Goal: Information Seeking & Learning: Learn about a topic

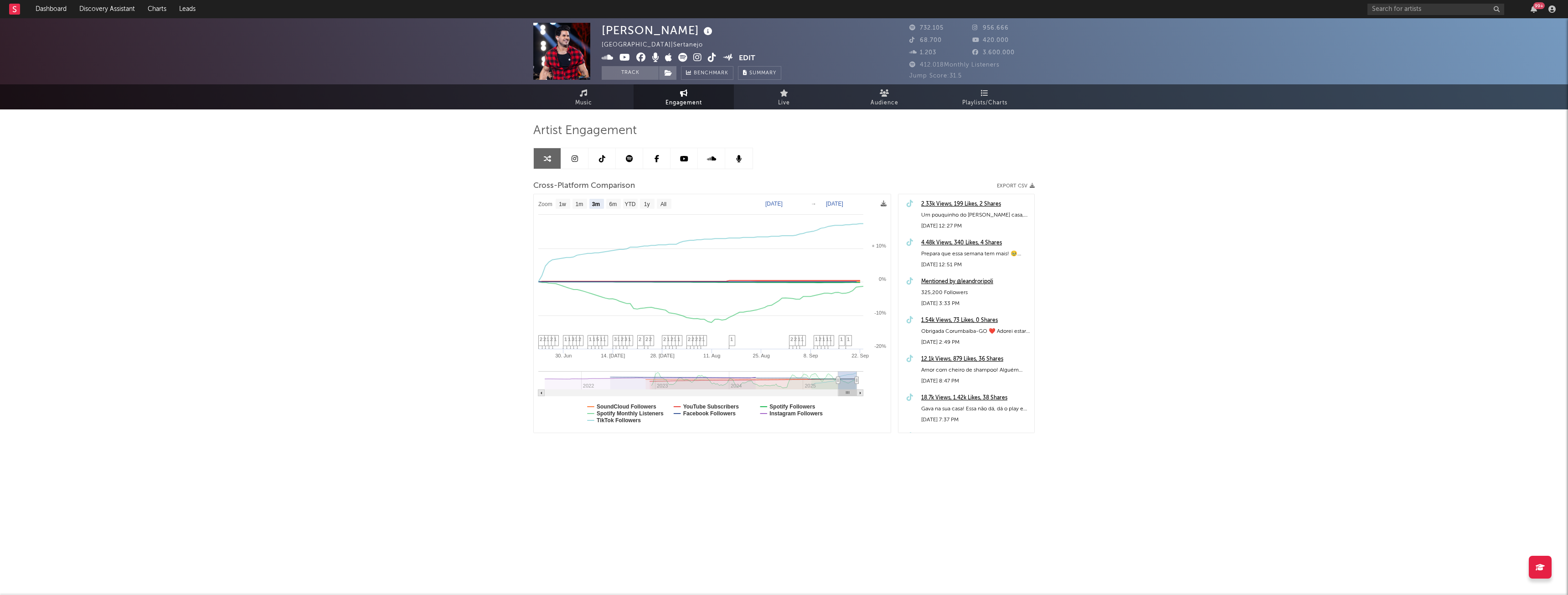
select select "3m"
click at [1421, 7] on input "text" at bounding box center [1436, 9] width 137 height 12
click at [672, 74] on icon at bounding box center [668, 73] width 7 height 6
click at [647, 74] on button "Track" at bounding box center [630, 73] width 57 height 14
select select "1w"
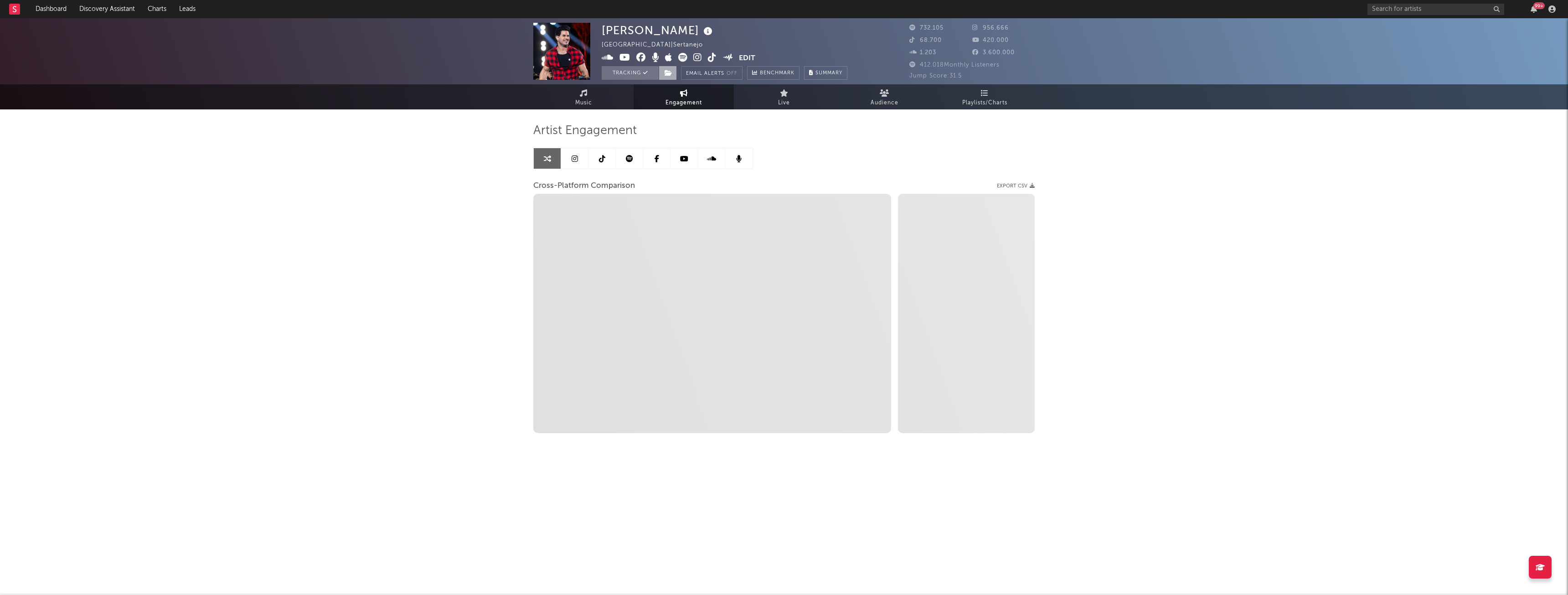
click at [668, 71] on icon at bounding box center [668, 73] width 7 height 6
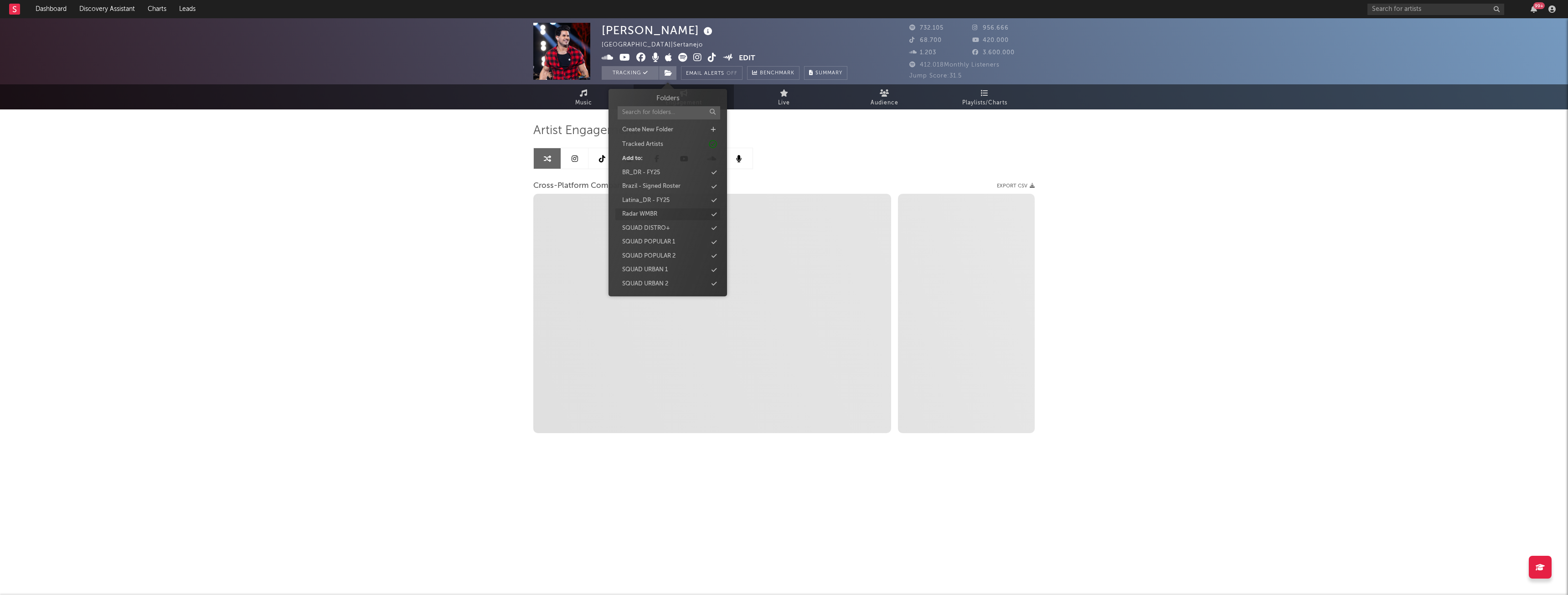
click at [656, 216] on div "Radar WMBR" at bounding box center [640, 214] width 35 height 9
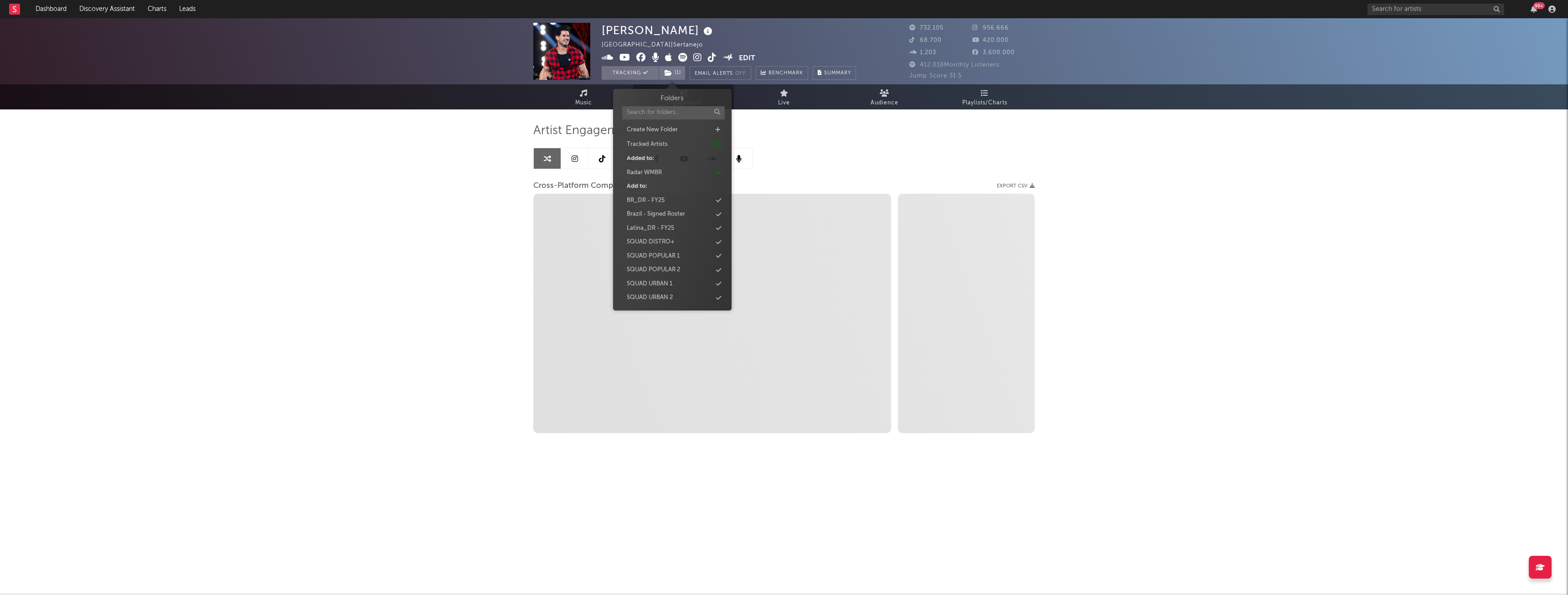
select select "1m"
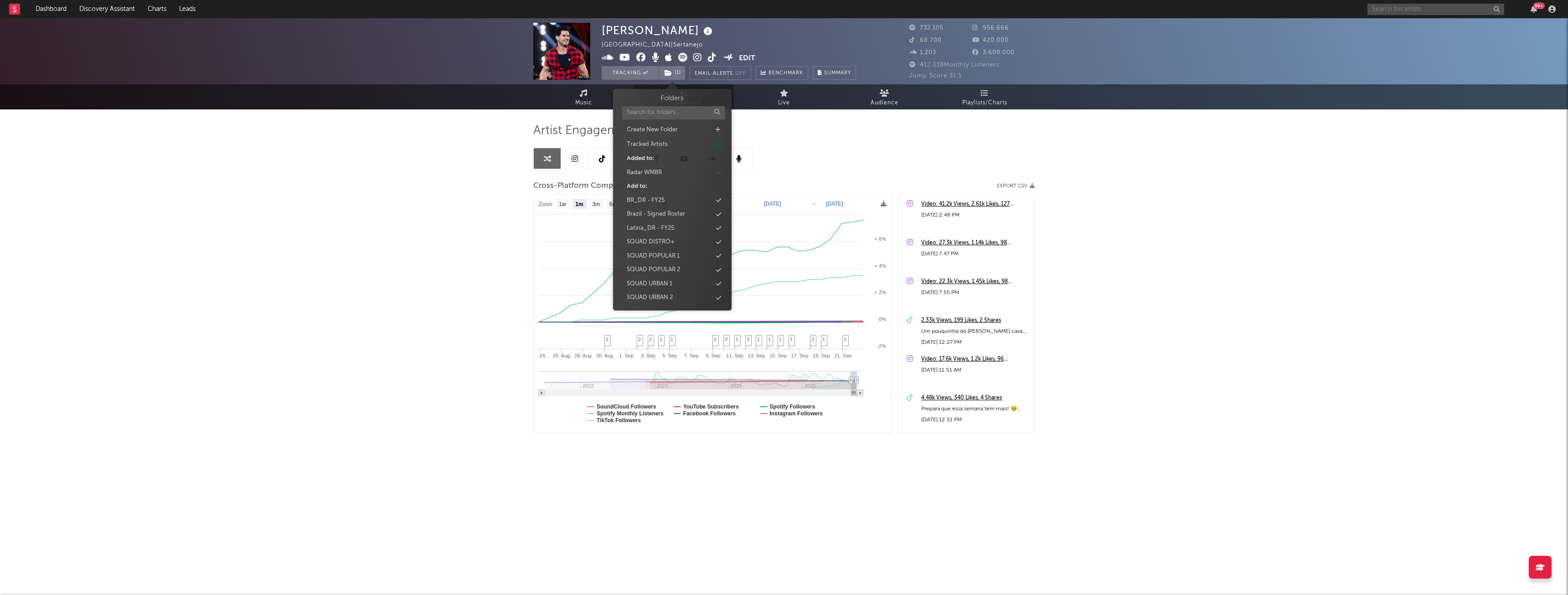
click at [1408, 7] on input "text" at bounding box center [1436, 9] width 137 height 12
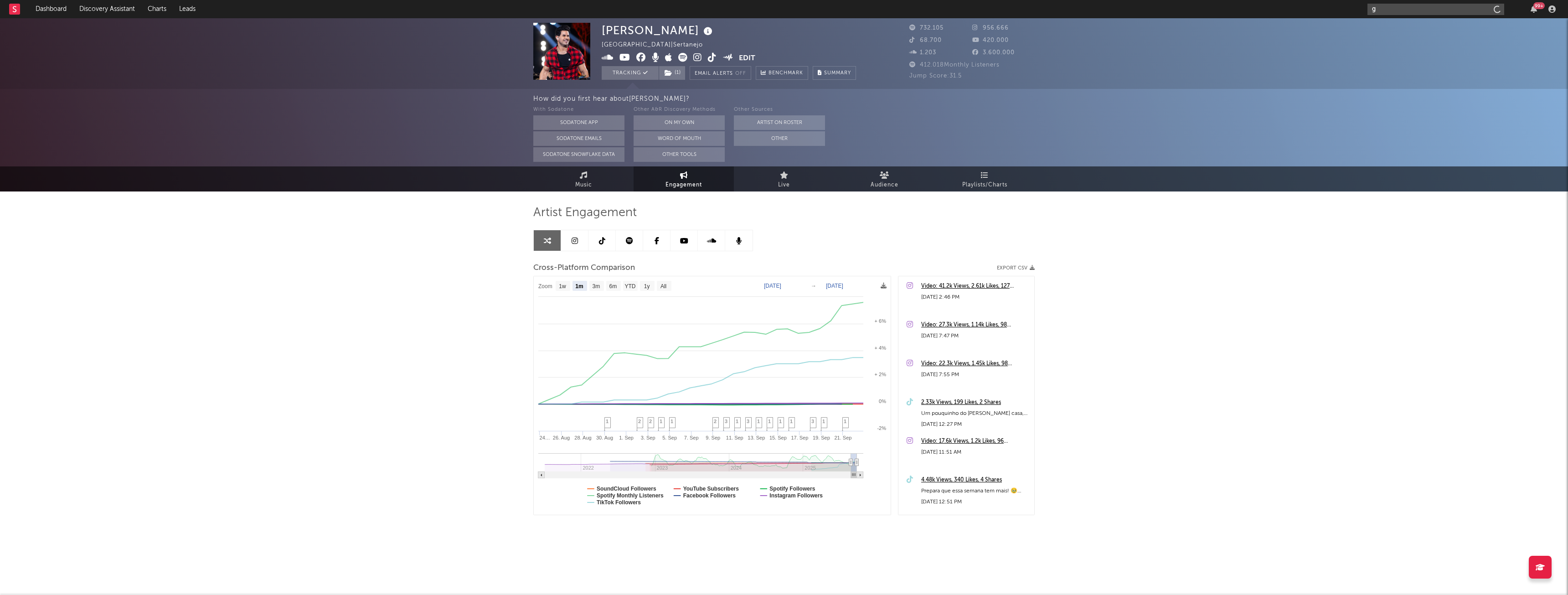
type input "gi"
select select "1m"
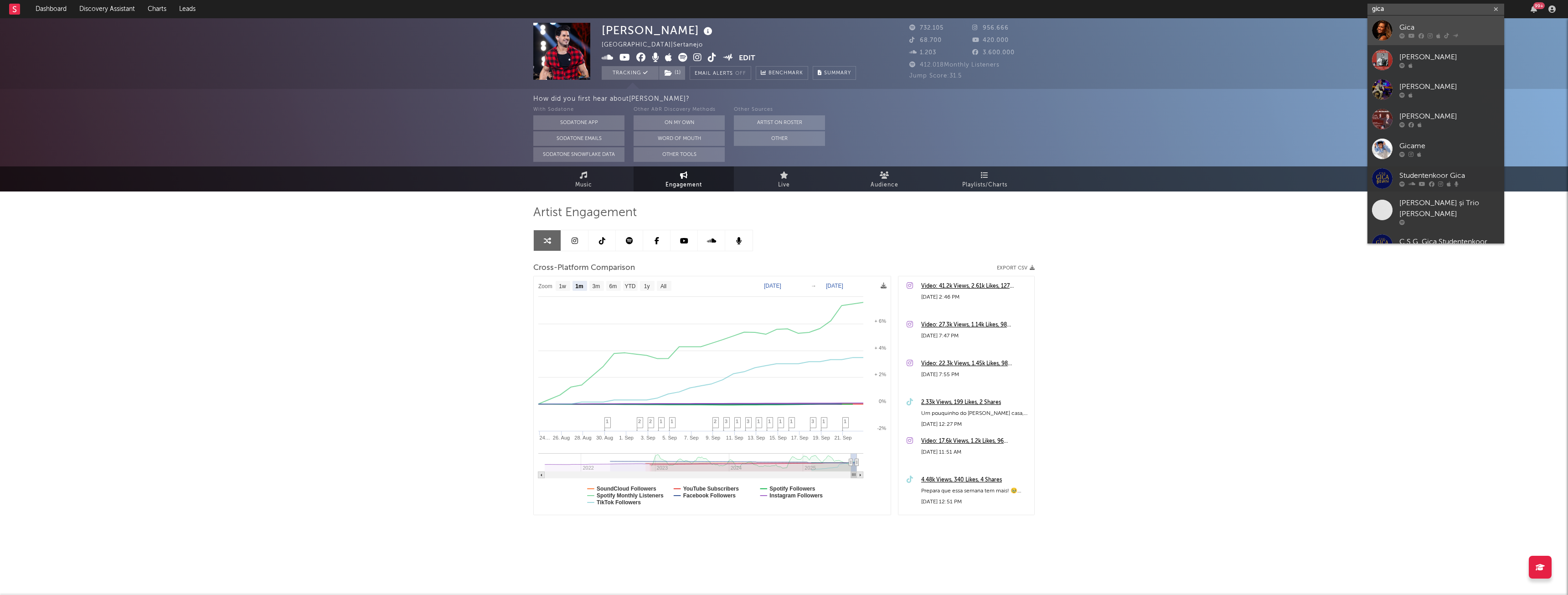
type input "gica"
click at [1425, 27] on div "Gica" at bounding box center [1450, 27] width 101 height 11
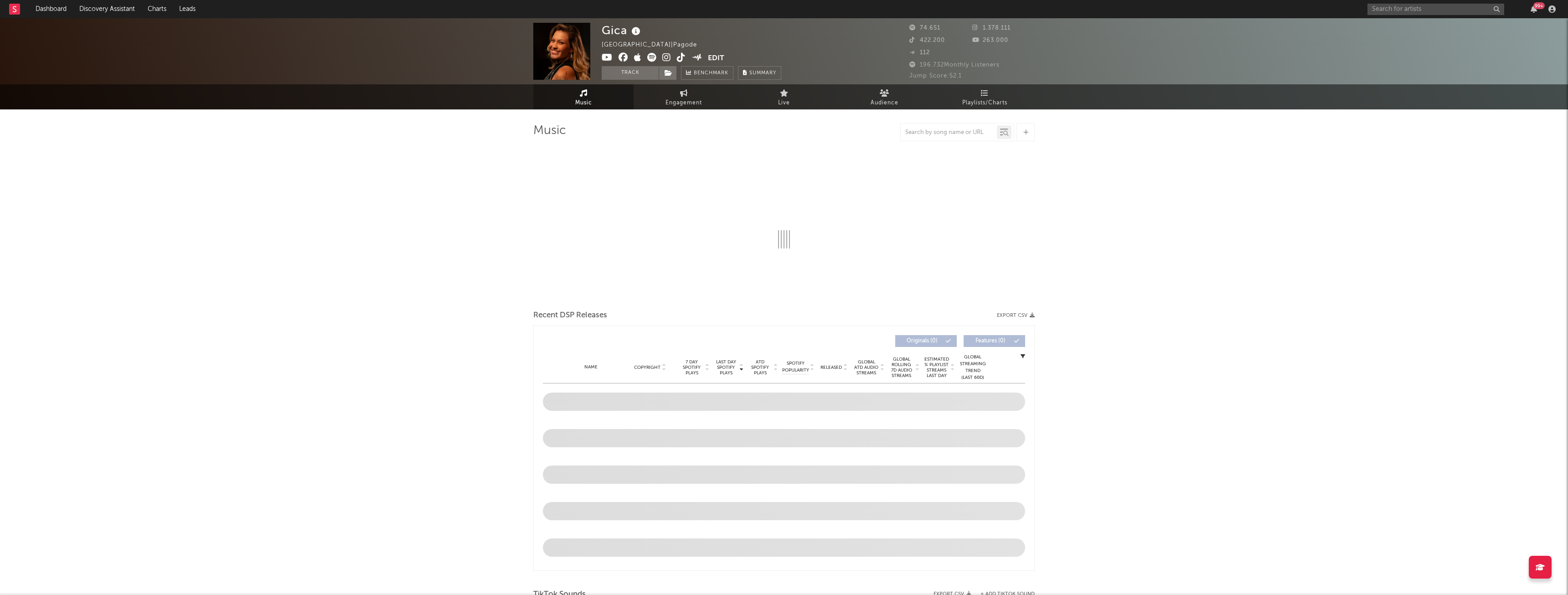
select select "6m"
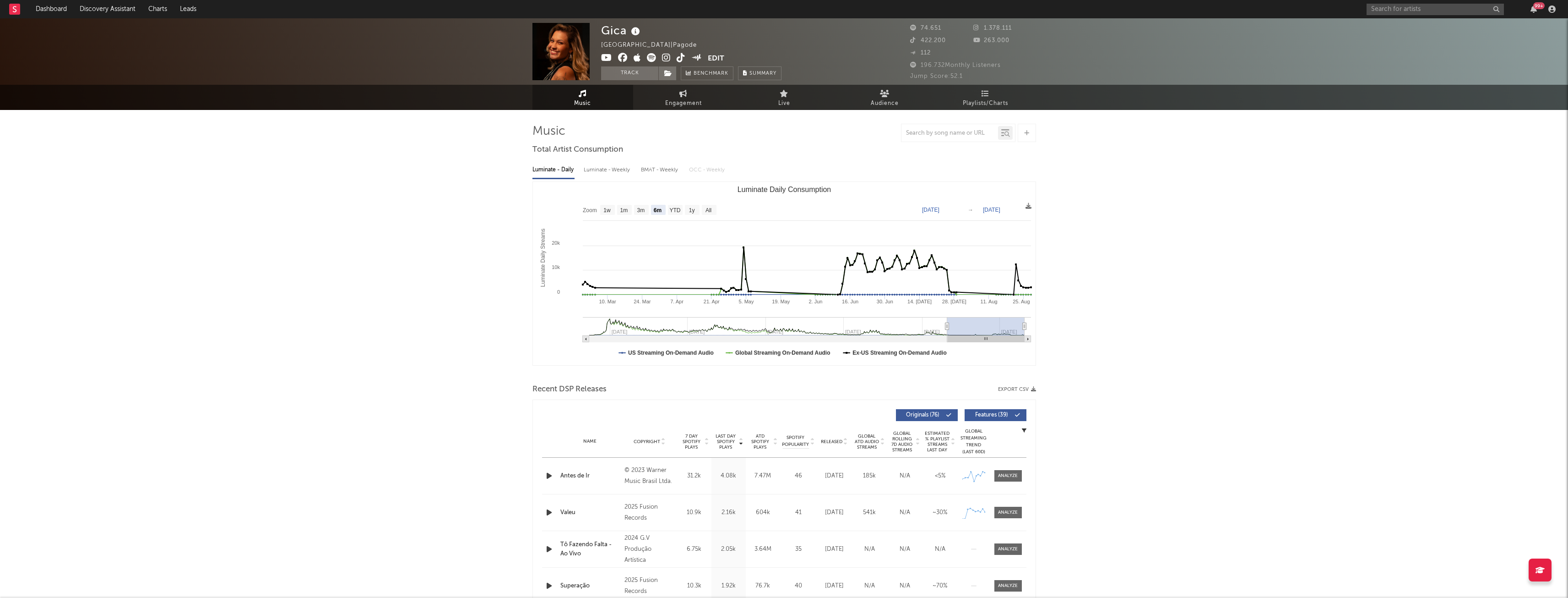
select select "6m"
click at [686, 100] on span "Engagement" at bounding box center [684, 104] width 37 height 11
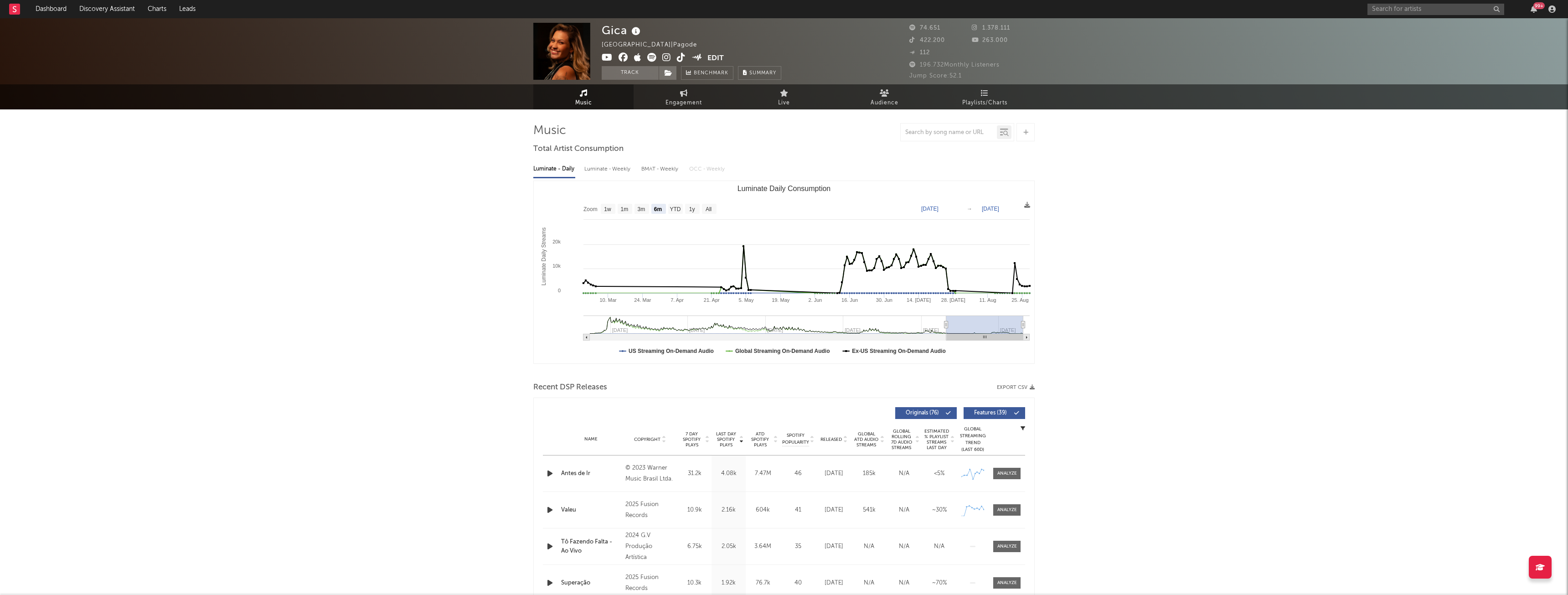
select select "1w"
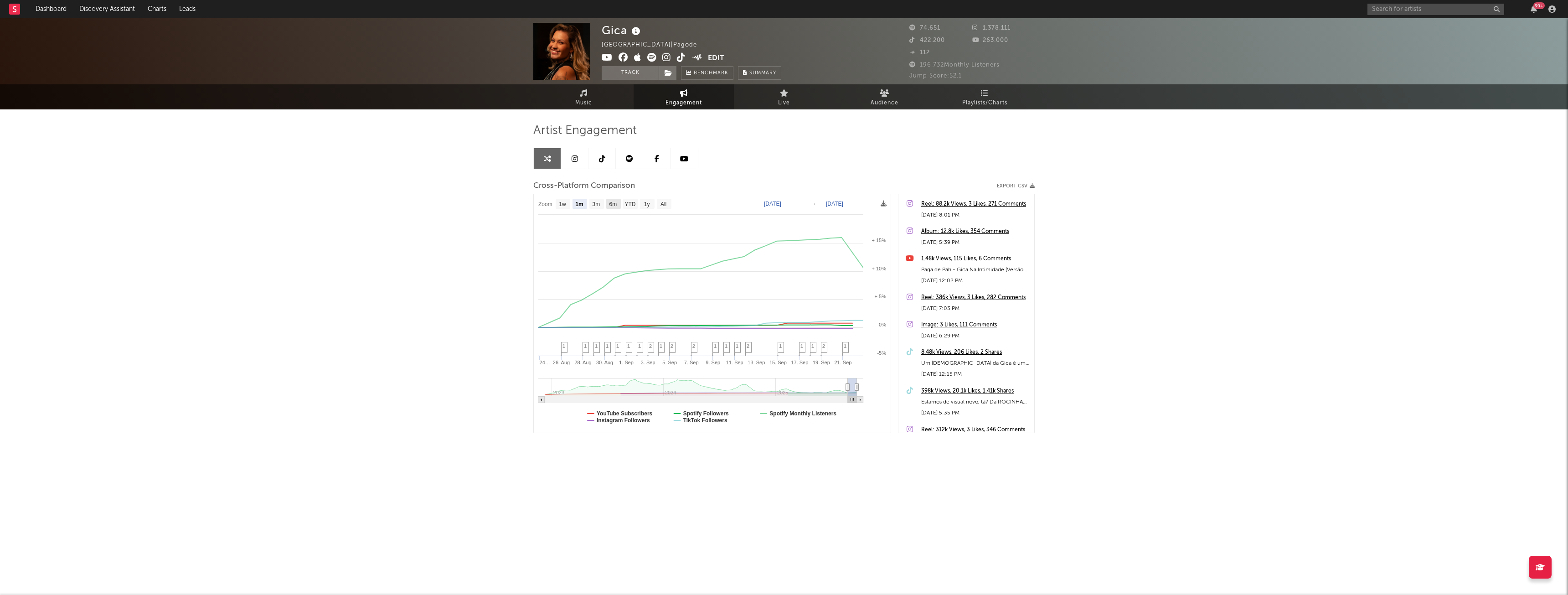
click at [611, 204] on text "6m" at bounding box center [613, 204] width 7 height 6
select select "6m"
type input "[DATE]"
click at [631, 202] on text "YTD" at bounding box center [630, 204] width 11 height 6
select select "YTD"
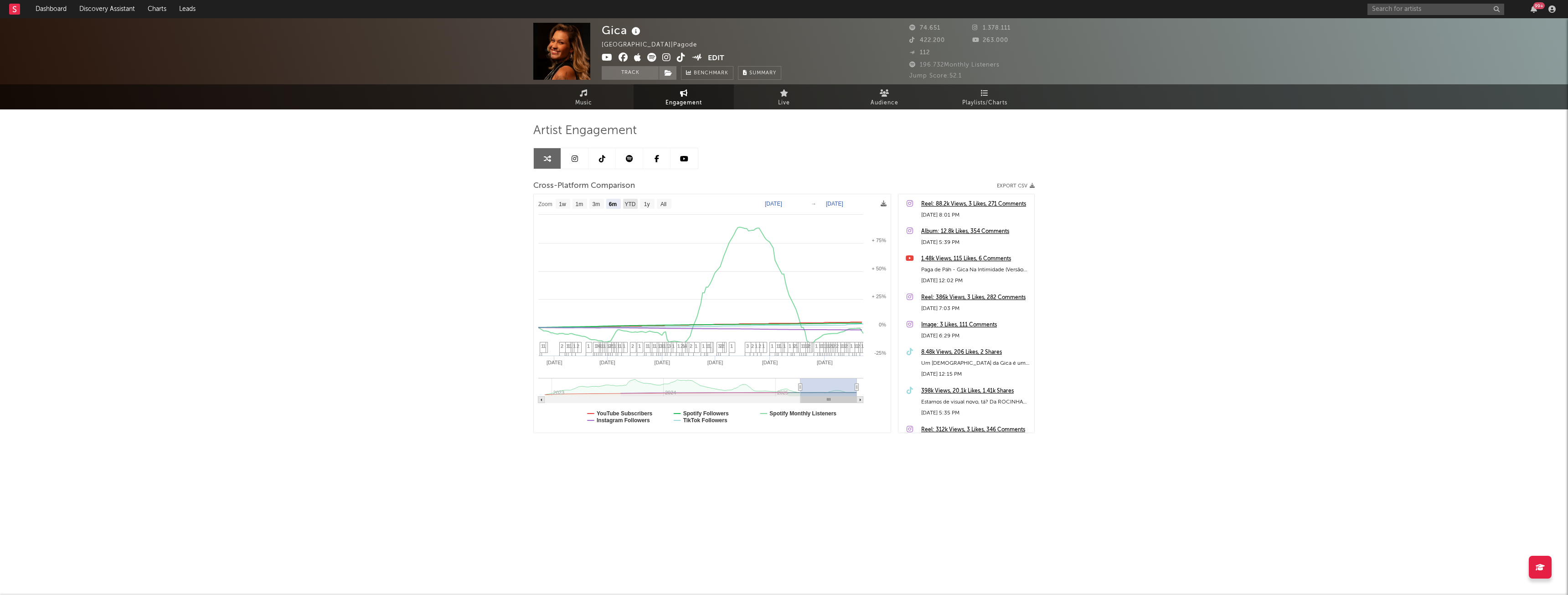
type input "[DATE]"
click at [647, 206] on text "1y" at bounding box center [647, 204] width 6 height 6
select select "1y"
type input "[DATE]"
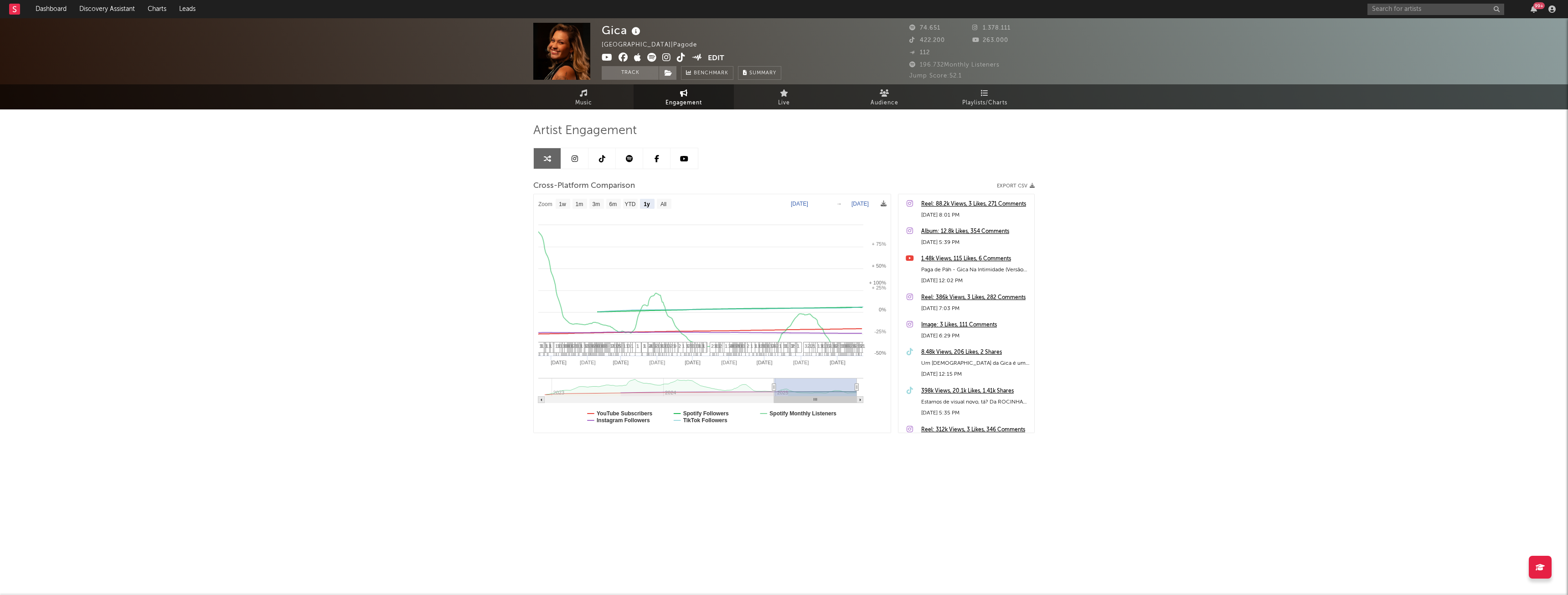
select select "1y"
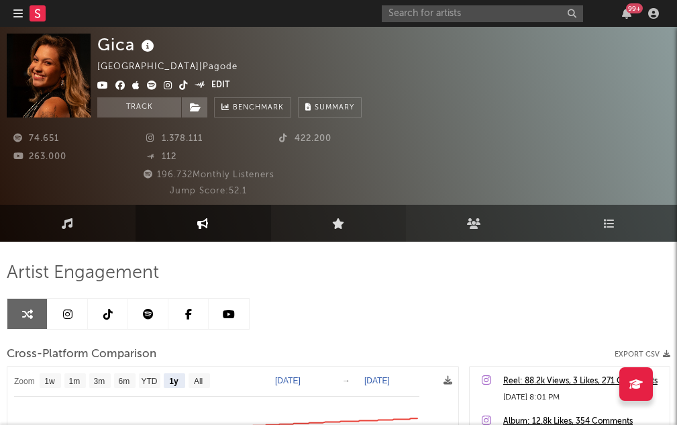
select select "1y"
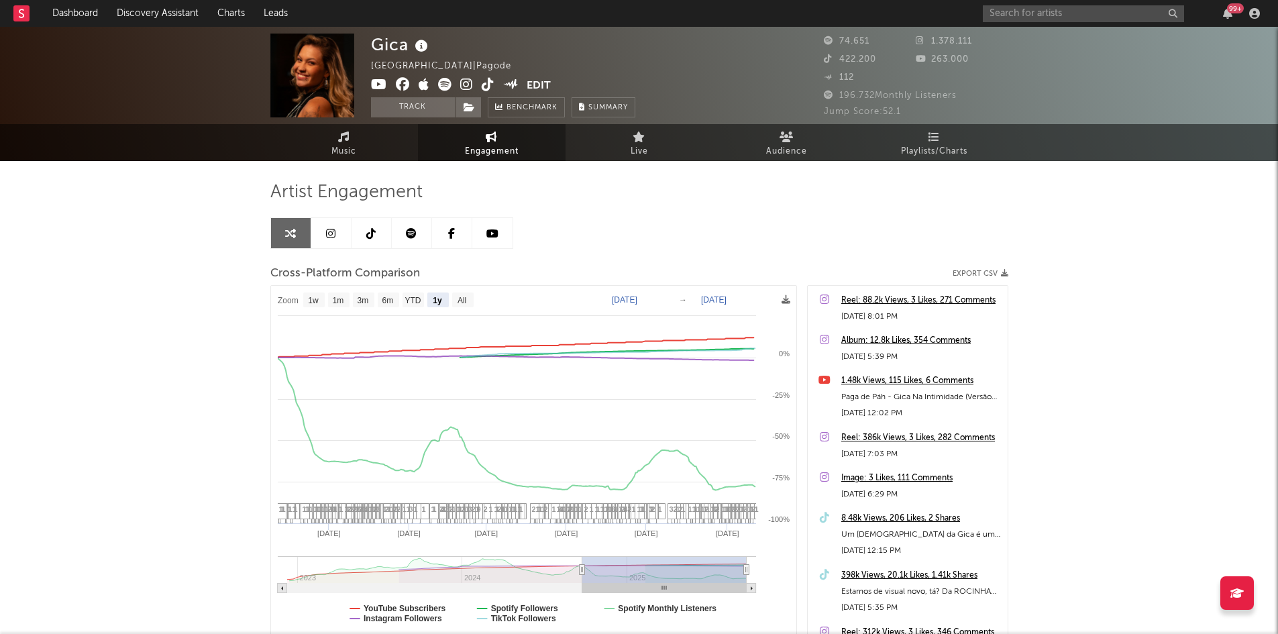
select select "1y"
click at [753, 266] on div "Cross-Platform Comparison Export CSV" at bounding box center [639, 273] width 738 height 23
